Goal: Use online tool/utility: Utilize a website feature to perform a specific function

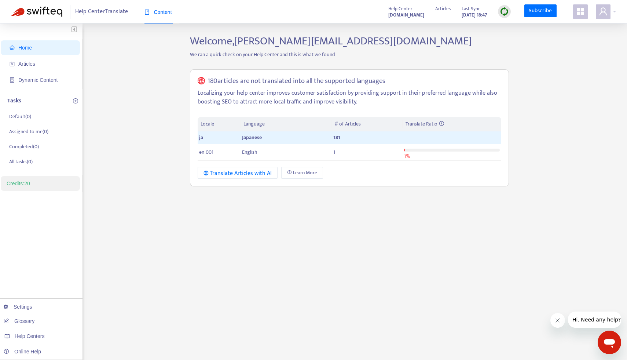
click at [617, 16] on div "Help Center Translate Content Help Center [DOMAIN_NAME] Articles Last Sync [DAT…" at bounding box center [313, 11] width 627 height 23
click at [615, 8] on div at bounding box center [606, 11] width 20 height 15
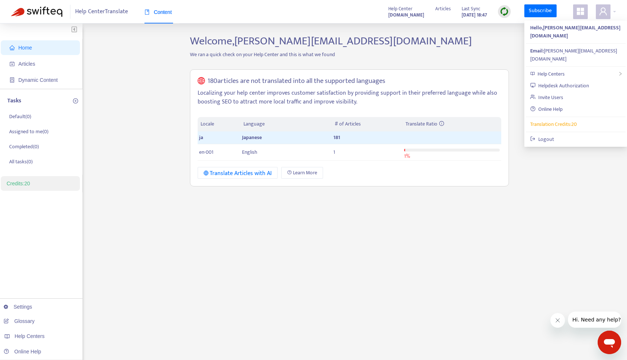
click at [585, 11] on span at bounding box center [580, 11] width 15 height 15
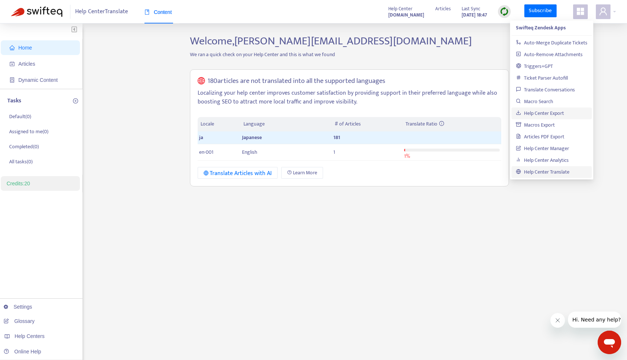
click at [545, 114] on link "Help Center Export" at bounding box center [540, 113] width 48 height 8
